Goal: Transaction & Acquisition: Purchase product/service

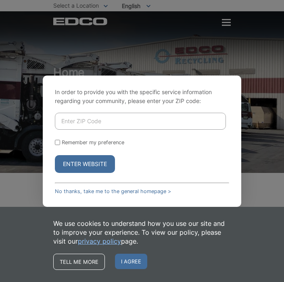
click at [230, 22] on div "In order to provide you with the specific service information regarding your co…" at bounding box center [142, 141] width 284 height 282
click at [229, 21] on div "In order to provide you with the specific service information regarding your co…" at bounding box center [142, 141] width 284 height 282
click at [145, 6] on div "In order to provide you with the specific service information regarding your co…" at bounding box center [142, 141] width 284 height 282
click at [92, 3] on div "In order to provide you with the specific service information regarding your co…" at bounding box center [142, 141] width 284 height 282
click at [103, 129] on input "Enter ZIP Code" at bounding box center [140, 121] width 171 height 17
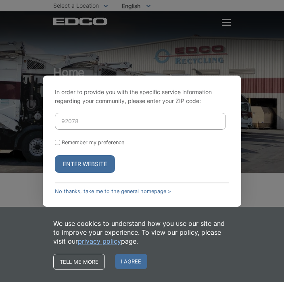
type input "92078"
click at [97, 171] on button "Enter Website" at bounding box center [85, 164] width 60 height 18
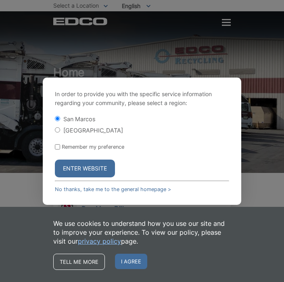
click at [154, 192] on link "No thanks, take me to the general homepage >" at bounding box center [113, 189] width 116 height 6
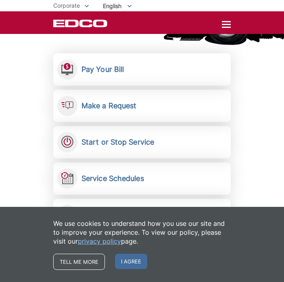
scroll to position [140, 0]
click at [110, 74] on link "Pay Your Bill View, pay, and manage your bill online." at bounding box center [141, 69] width 177 height 32
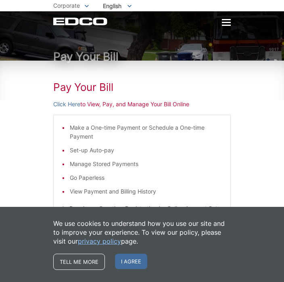
click at [173, 104] on p "Click Here to View, Pay, and Manage Your Bill Online" at bounding box center [141, 104] width 177 height 9
click at [105, 105] on p "Click Here to View, Pay, and Manage Your Bill Online" at bounding box center [141, 104] width 177 height 9
click at [97, 93] on h1 "Pay Your Bill" at bounding box center [141, 87] width 177 height 13
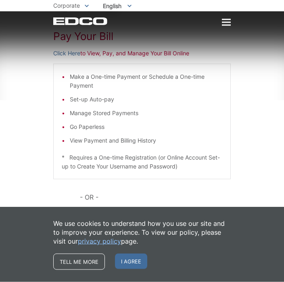
scroll to position [35, 0]
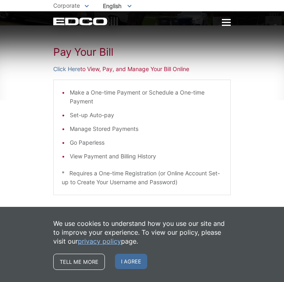
click at [176, 72] on p "Click Here to View, Pay, and Manage Your Bill Online" at bounding box center [141, 69] width 177 height 9
click at [98, 54] on h1 "Pay Your Bill" at bounding box center [141, 52] width 177 height 13
click at [229, 24] on div at bounding box center [226, 22] width 9 height 7
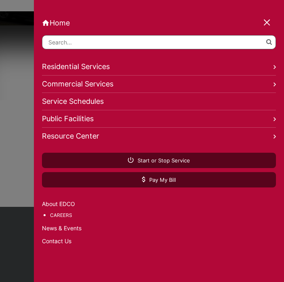
click at [270, 65] on link "Residential Services" at bounding box center [159, 66] width 234 height 17
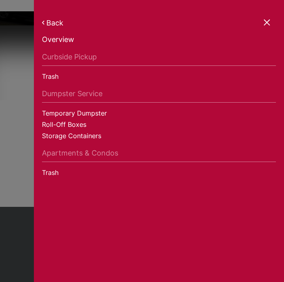
click at [266, 22] on div at bounding box center [267, 22] width 11 height 11
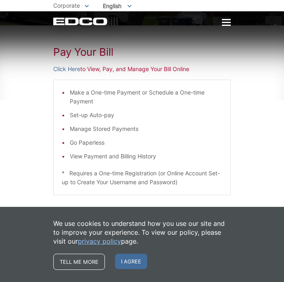
click at [173, 94] on li "Make a One-time Payment or Schedule a One-time Payment" at bounding box center [146, 97] width 152 height 18
click at [108, 98] on li "Make a One-time Payment or Schedule a One-time Payment" at bounding box center [146, 97] width 152 height 18
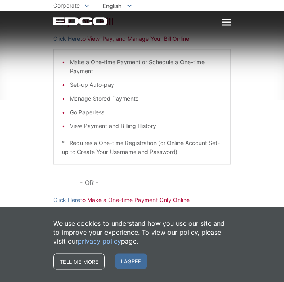
scroll to position [98, 0]
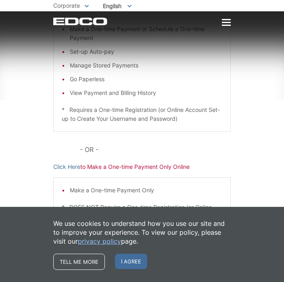
click at [134, 269] on span "I agree" at bounding box center [131, 260] width 32 height 15
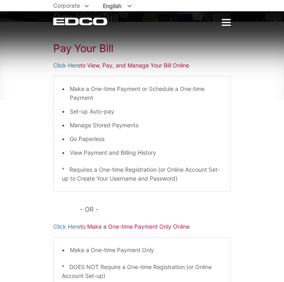
scroll to position [0, 0]
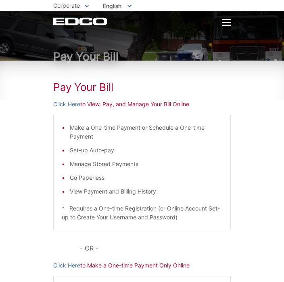
click at [150, 107] on p "Click Here to View, Pay, and Manage Your Bill Online" at bounding box center [141, 104] width 177 height 9
click at [177, 108] on p "Click Here to View, Pay, and Manage Your Bill Online" at bounding box center [141, 104] width 177 height 9
click at [98, 60] on h1 "Pay Your Bill" at bounding box center [141, 56] width 177 height 12
click at [168, 265] on p "Click Here to Make a One-time Payment Only Online" at bounding box center [141, 265] width 177 height 9
click at [75, 6] on span "Corporate" at bounding box center [66, 5] width 27 height 7
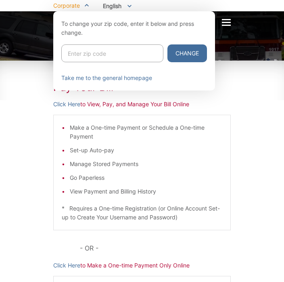
click at [261, 128] on div at bounding box center [142, 152] width 284 height 282
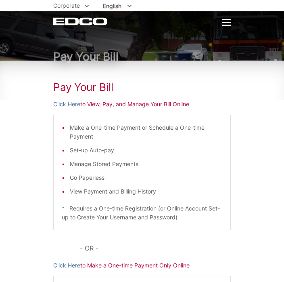
click at [227, 23] on div at bounding box center [226, 22] width 9 height 1
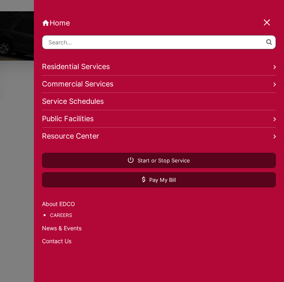
click at [176, 184] on link "Pay My Bill" at bounding box center [159, 179] width 234 height 15
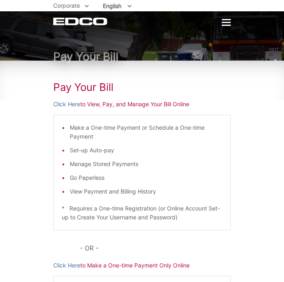
click at [76, 105] on link "Click Here" at bounding box center [66, 104] width 27 height 9
click at [61, 101] on link "Click Here" at bounding box center [66, 104] width 27 height 9
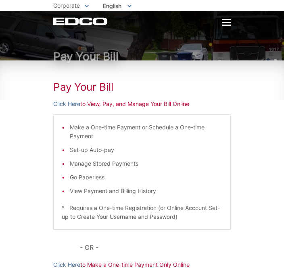
scroll to position [7, 0]
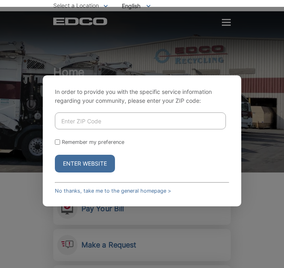
scroll to position [7, 0]
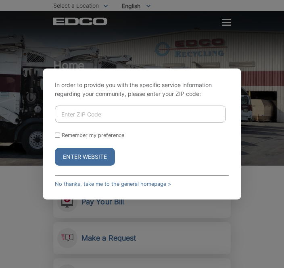
click at [257, 251] on div "In order to provide you with the specific service information regarding your co…" at bounding box center [142, 134] width 284 height 268
click at [232, 24] on div "In order to provide you with the specific service information regarding your co…" at bounding box center [142, 134] width 284 height 268
click at [229, 23] on div "In order to provide you with the specific service information regarding your co…" at bounding box center [142, 134] width 284 height 268
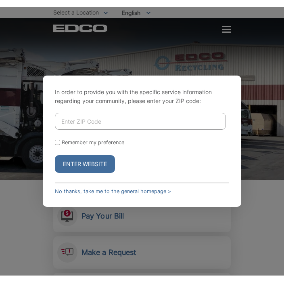
scroll to position [7, 0]
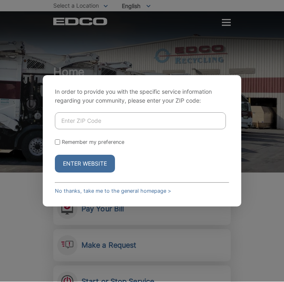
scroll to position [0, 0]
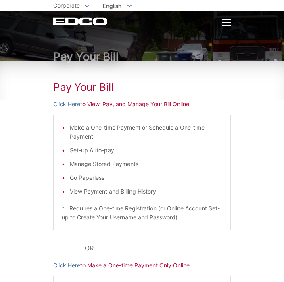
click at [140, 113] on div "Pay Your Bill Click Here to View, Pay, and Manage Your Bill Online Make a One-t…" at bounding box center [141, 209] width 177 height 299
click at [240, 92] on div "Pay Your Bill Click Here to View, Pay, and Manage Your Bill Online Make a One-t…" at bounding box center [142, 209] width 284 height 299
click at [73, 105] on link "Click Here" at bounding box center [66, 104] width 27 height 9
click at [229, 24] on div at bounding box center [226, 22] width 9 height 7
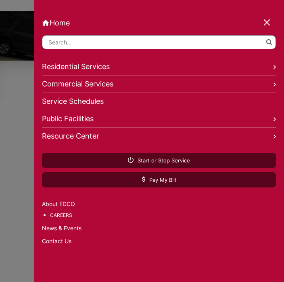
click at [65, 251] on div "Home Back Home Residential Services Overview Curbside Pickup Trash Dumpster Ser…" at bounding box center [159, 141] width 250 height 282
click at [129, 253] on div "Home Back Home Residential Services Overview Curbside Pickup Trash Dumpster Ser…" at bounding box center [159, 141] width 250 height 282
click at [67, 245] on link "Contact Us" at bounding box center [159, 240] width 234 height 9
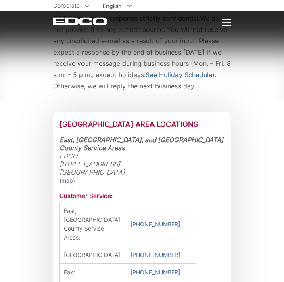
scroll to position [68, 0]
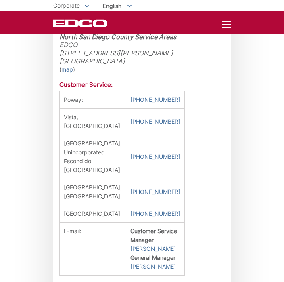
scroll to position [768, 0]
